Goal: Check status: Check status

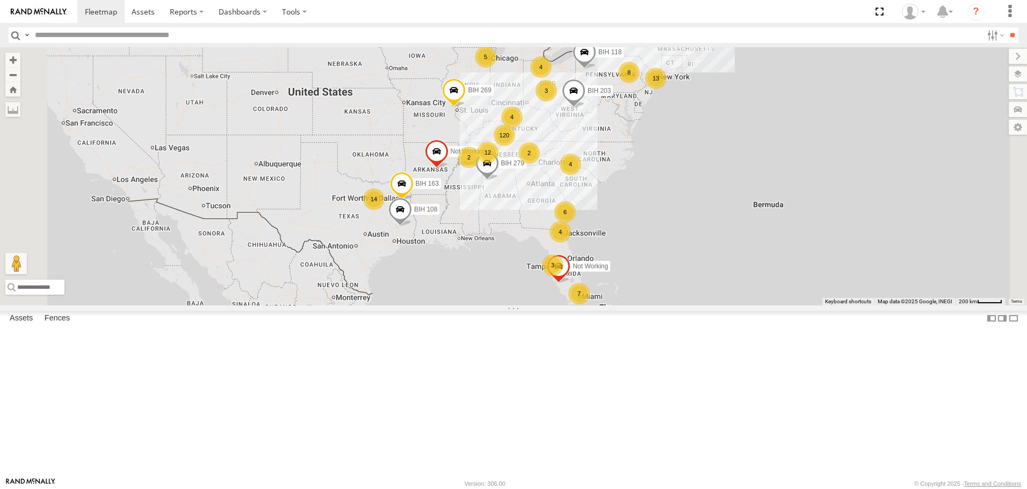
click at [0, 0] on span "Asset" at bounding box center [0, 0] width 0 height 0
click at [0, 0] on span at bounding box center [0, 0] width 0 height 0
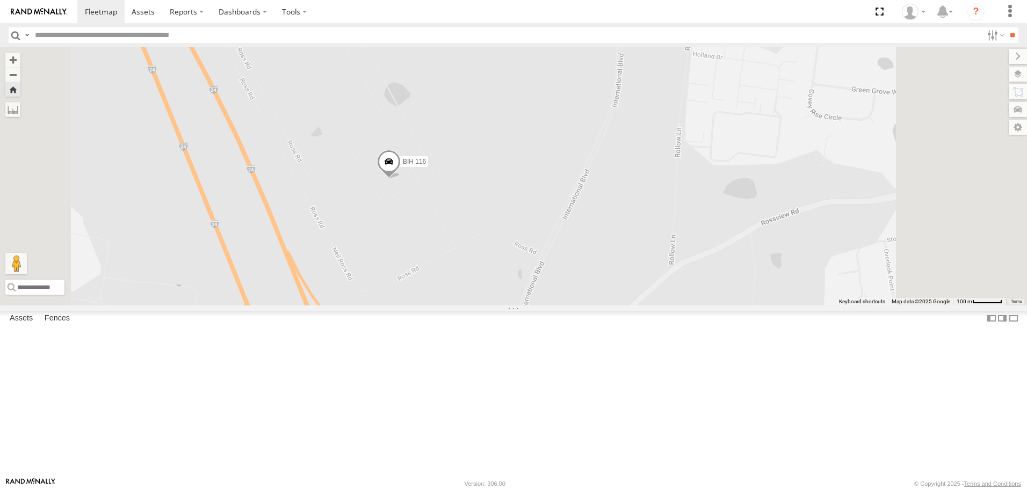
scroll to position [1181, 0]
click at [0, 0] on span at bounding box center [0, 0] width 0 height 0
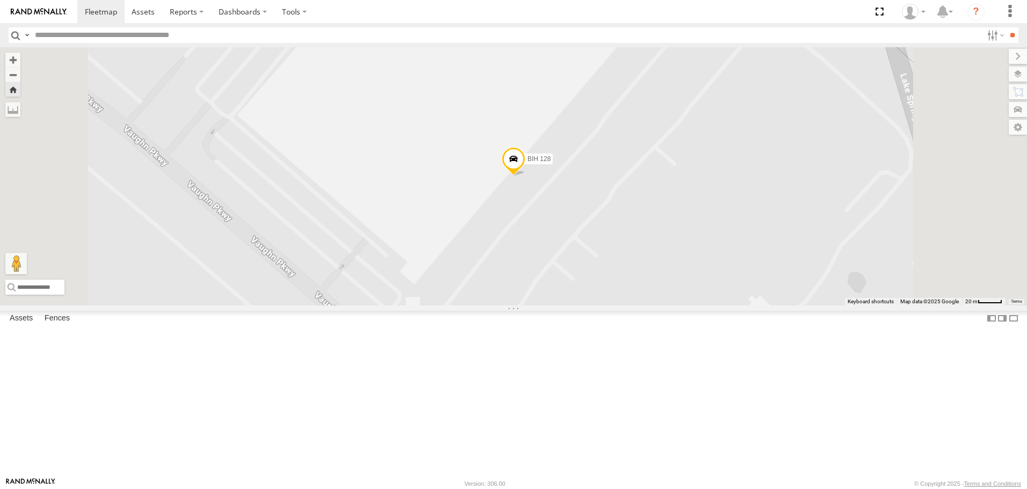
scroll to position [4617, 0]
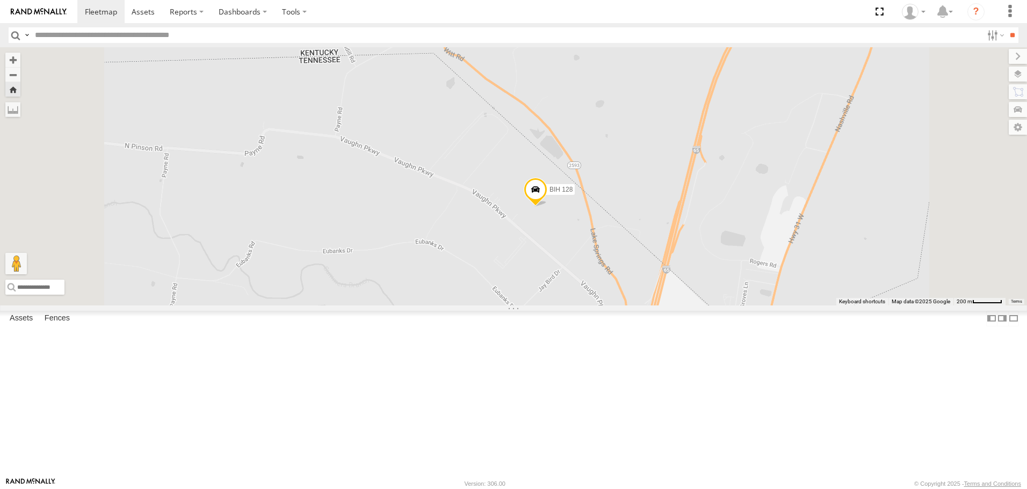
drag, startPoint x: 686, startPoint y: 354, endPoint x: 620, endPoint y: 292, distance: 90.8
click at [620, 292] on div "BIH 128" at bounding box center [513, 176] width 1027 height 258
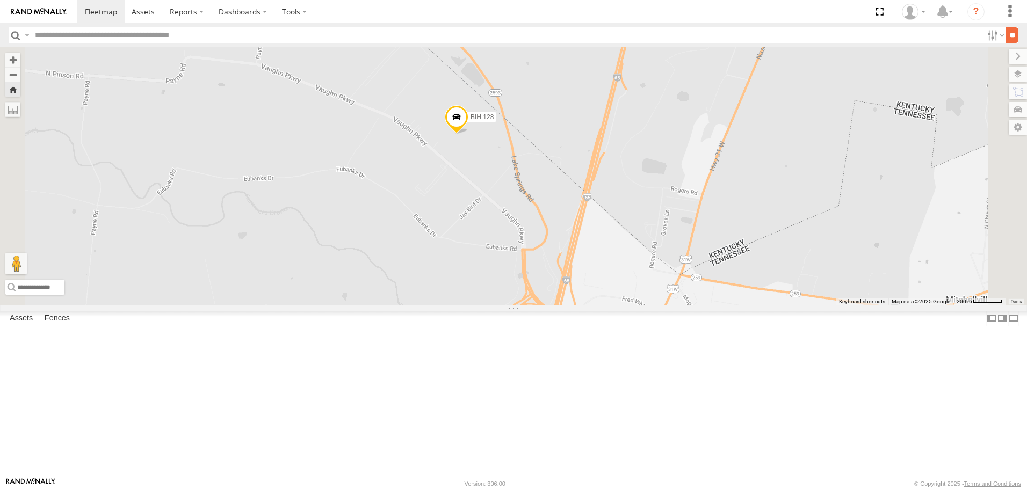
click at [1006, 34] on input "**" at bounding box center [1012, 35] width 12 height 16
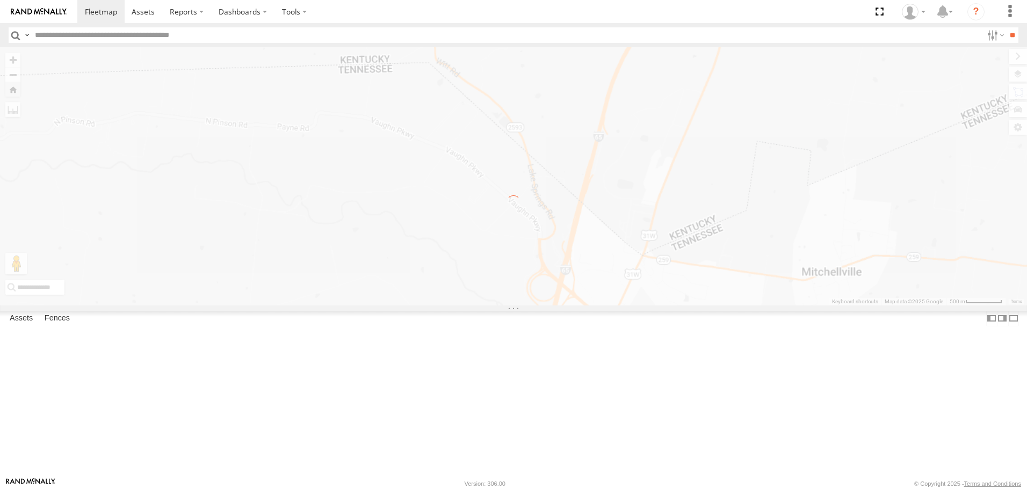
scroll to position [0, 0]
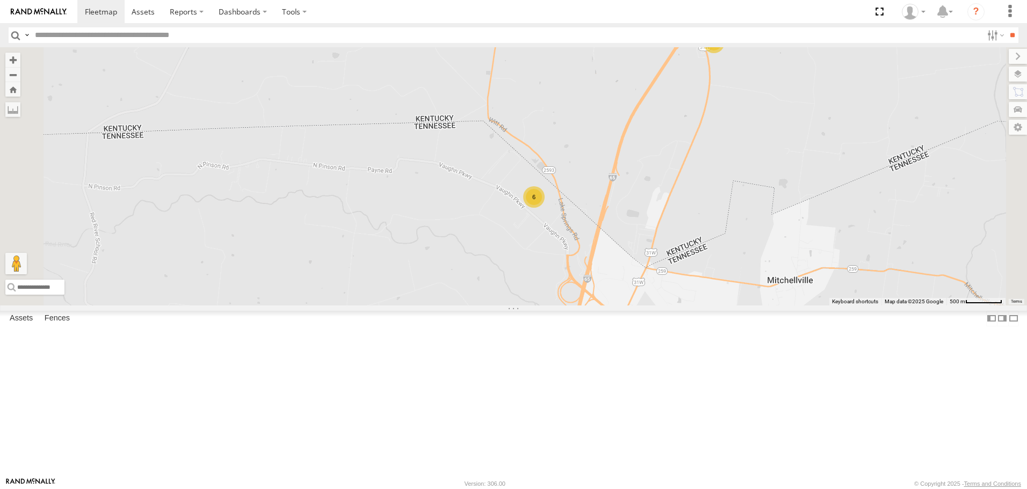
drag, startPoint x: 740, startPoint y: 370, endPoint x: 584, endPoint y: 252, distance: 195.9
click at [628, 286] on div "BIH 163 [GEOGRAPHIC_DATA] 279 BIH 118 BIH 203 Not Working BIH 269 Not Working […" at bounding box center [513, 176] width 1027 height 258
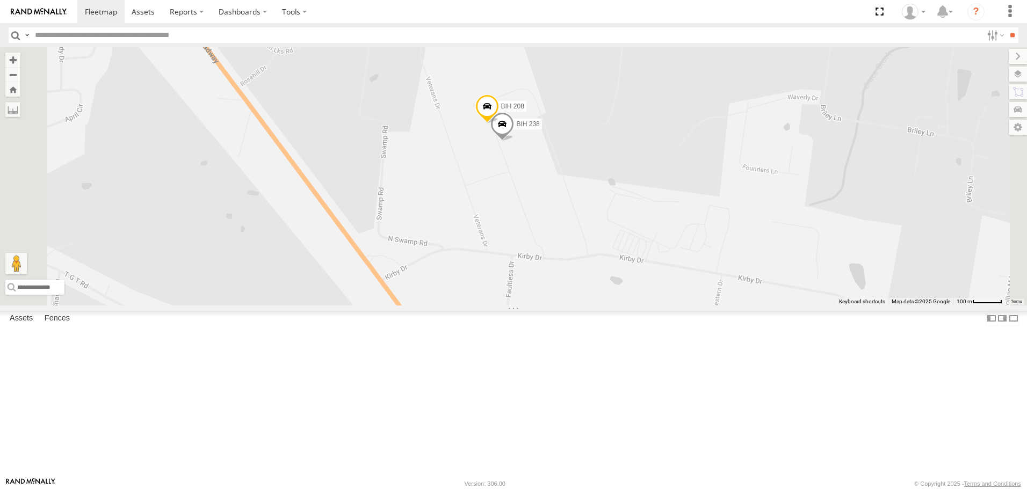
drag, startPoint x: 660, startPoint y: 321, endPoint x: 637, endPoint y: 183, distance: 140.4
click at [640, 201] on div "BIH 163 [GEOGRAPHIC_DATA] 279 BIH 118 BIH 203 Not Working BIH 269 Not Working […" at bounding box center [513, 176] width 1027 height 258
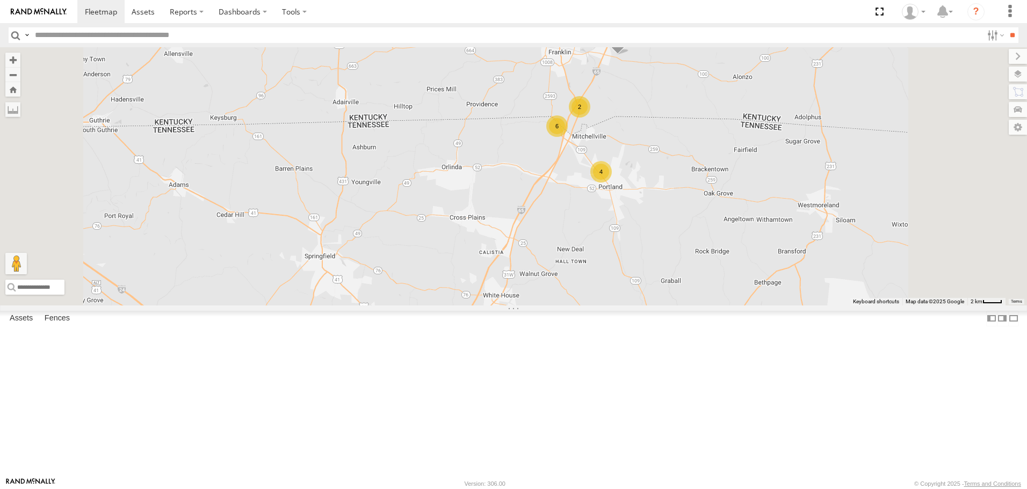
drag, startPoint x: 773, startPoint y: 321, endPoint x: 714, endPoint y: 202, distance: 133.3
click at [729, 232] on div "BIH 163 [GEOGRAPHIC_DATA] 279 BIH 118 BIH 203 Not Working BIH 269 Not Working […" at bounding box center [513, 176] width 1027 height 258
